Goal: Transaction & Acquisition: Purchase product/service

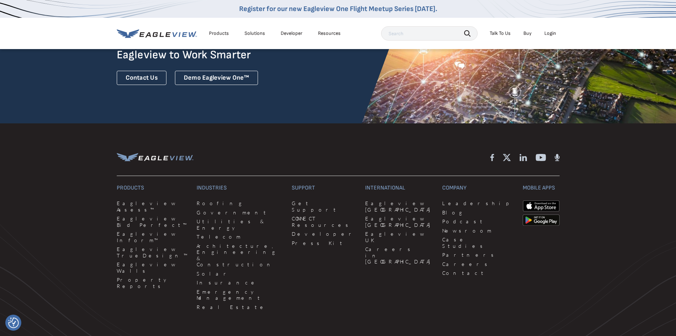
scroll to position [1882, 0]
click at [200, 200] on link "Roofing" at bounding box center [240, 203] width 87 height 6
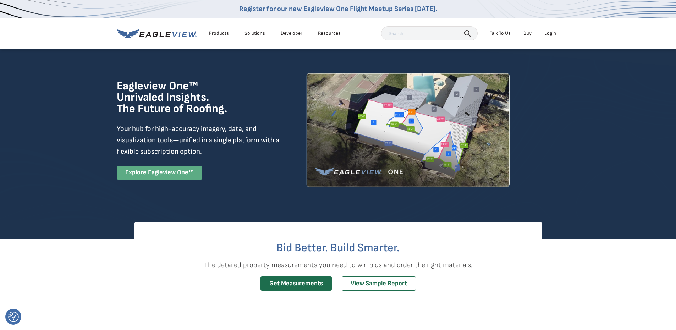
click at [147, 172] on link "Explore Eagleview One™" at bounding box center [160, 173] width 86 height 14
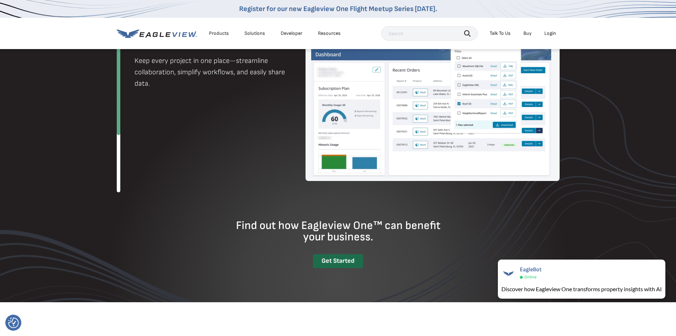
scroll to position [862, 0]
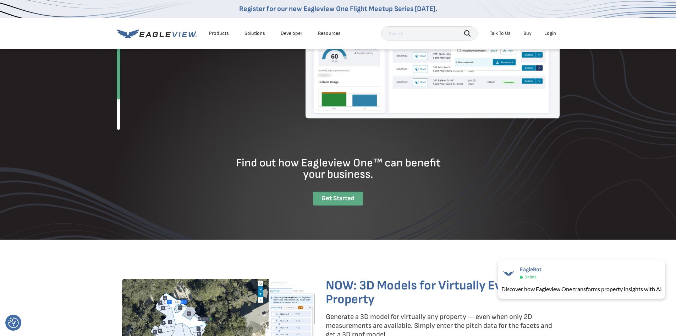
click at [345, 198] on div "Get Started" at bounding box center [338, 198] width 50 height 14
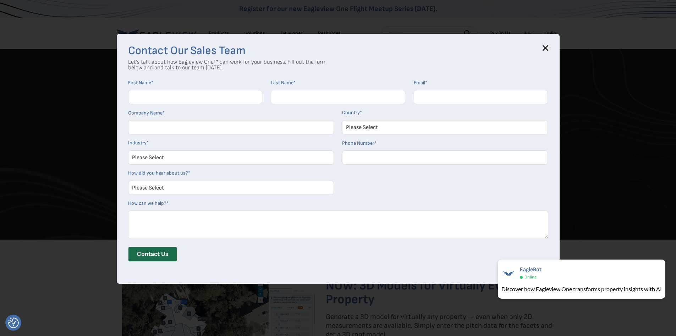
click at [549, 46] on icon at bounding box center [546, 48] width 6 height 6
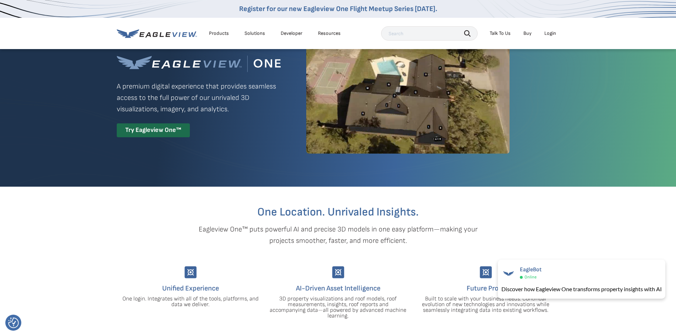
scroll to position [0, 0]
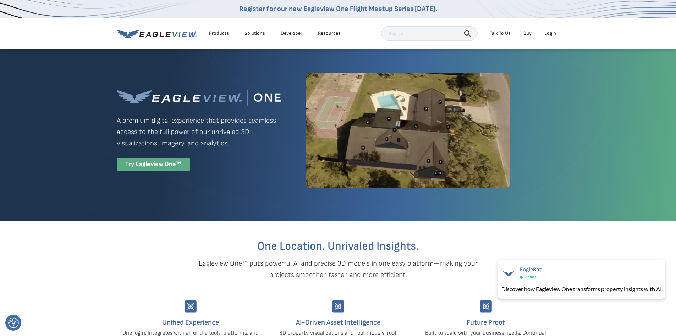
click at [155, 164] on div "Try Eagleview One™" at bounding box center [153, 164] width 73 height 14
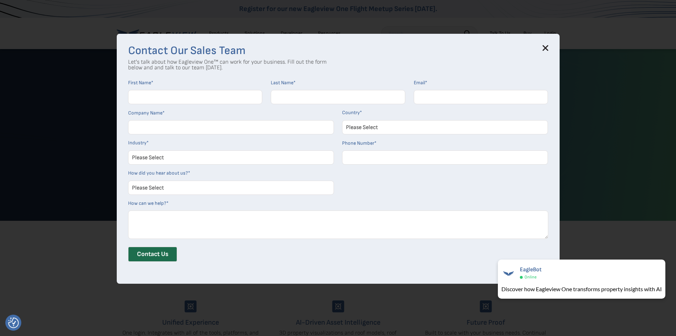
click at [162, 98] on input "First Name *" at bounding box center [195, 97] width 135 height 14
click at [209, 61] on p "Let's talk about how Eagleview One™ can work for your business. Fill out the fo…" at bounding box center [227, 64] width 199 height 11
click at [549, 51] on h3 "Contact Our Sales Team" at bounding box center [338, 50] width 420 height 11
click at [548, 43] on div "Contact Our Sales Team Let's talk about how Eagleview One™ can work for your bu…" at bounding box center [338, 159] width 443 height 250
click at [198, 251] on div "Contact Us" at bounding box center [338, 256] width 420 height 20
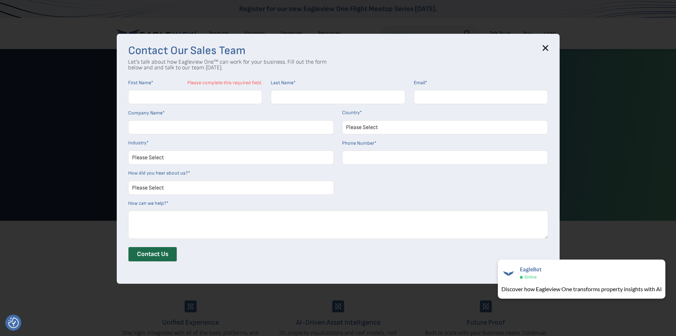
click at [207, 223] on textarea "How can we help? *" at bounding box center [338, 224] width 420 height 28
click at [548, 48] on icon at bounding box center [545, 47] width 5 height 5
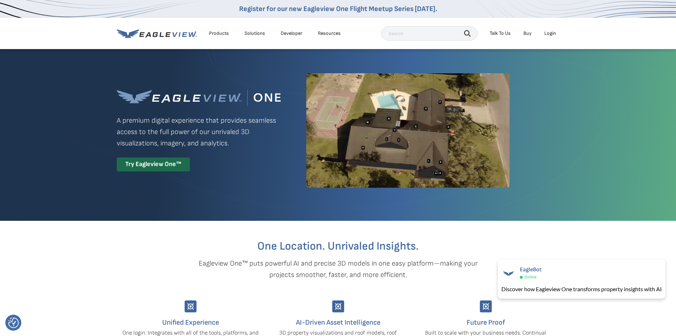
click at [532, 34] on link "Buy" at bounding box center [528, 33] width 8 height 6
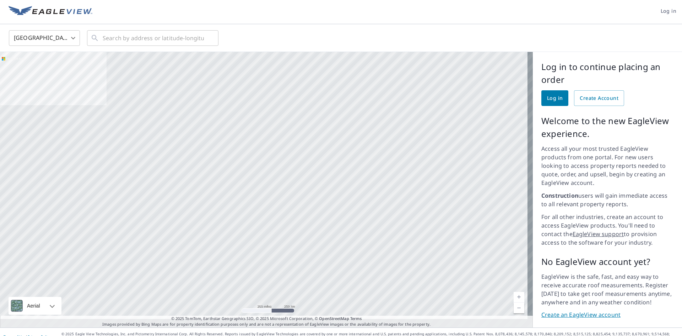
scroll to position [3, 0]
click at [599, 309] on link "Create an EagleView account" at bounding box center [607, 313] width 132 height 8
